Goal: Use online tool/utility

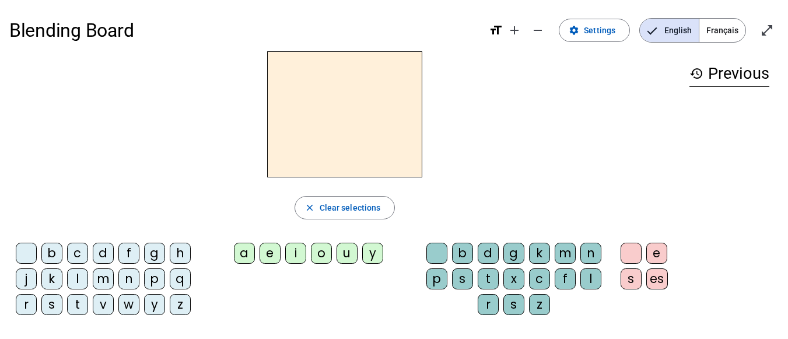
click at [101, 271] on div "m" at bounding box center [103, 278] width 21 height 21
drag, startPoint x: 240, startPoint y: 246, endPoint x: 196, endPoint y: 181, distance: 78.5
click at [196, 181] on div "m close Clear selections b c d f g h j k l m n p q r s t v w y z a e i o u y b …" at bounding box center [344, 187] width 671 height 273
click at [242, 251] on div "a" at bounding box center [244, 253] width 21 height 21
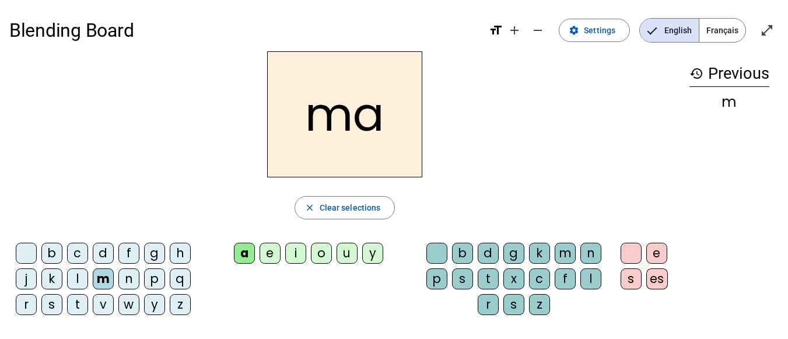
click at [79, 305] on div "t" at bounding box center [77, 304] width 21 height 21
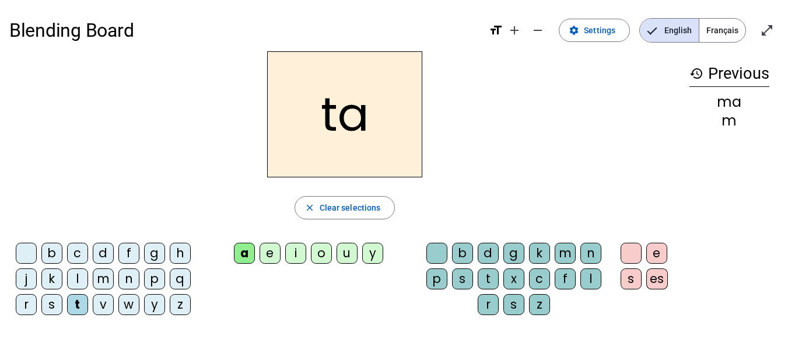
click at [76, 274] on div "l" at bounding box center [77, 278] width 21 height 21
drag, startPoint x: 274, startPoint y: 249, endPoint x: 173, endPoint y: 172, distance: 126.5
click at [173, 172] on div "la" at bounding box center [344, 114] width 671 height 126
click at [268, 247] on div "e" at bounding box center [270, 253] width 21 height 21
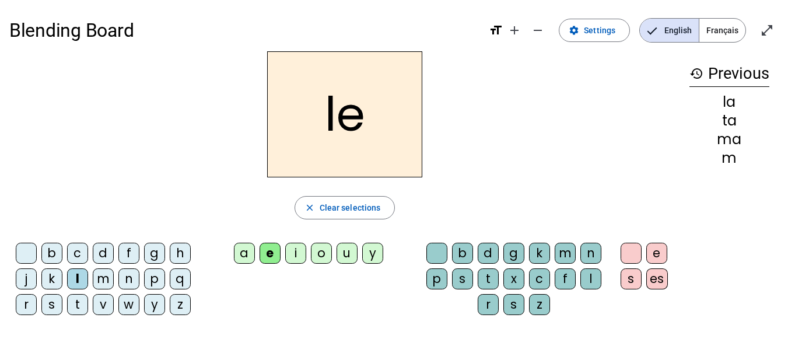
click at [342, 250] on div "u" at bounding box center [347, 253] width 21 height 21
click at [79, 302] on div "t" at bounding box center [77, 304] width 21 height 21
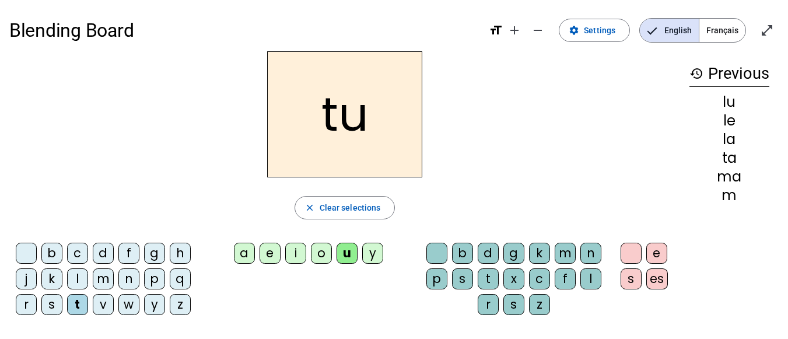
click at [102, 253] on div "d" at bounding box center [103, 253] width 21 height 21
click at [266, 254] on div "e" at bounding box center [270, 253] width 21 height 21
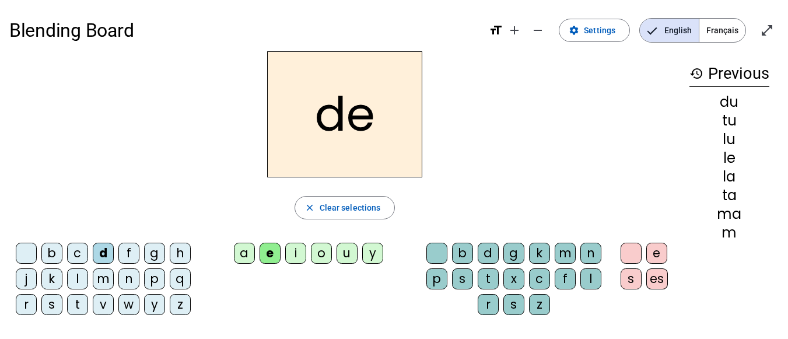
click at [106, 278] on div "m" at bounding box center [103, 278] width 21 height 21
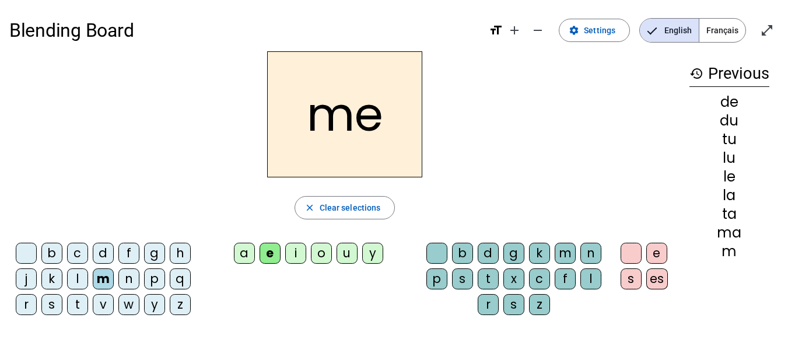
click at [23, 276] on div "j" at bounding box center [26, 278] width 21 height 21
